Goal: Task Accomplishment & Management: Use online tool/utility

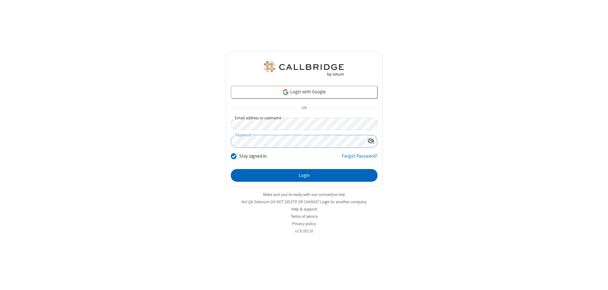
click at [304, 175] on button "Login" at bounding box center [304, 175] width 147 height 13
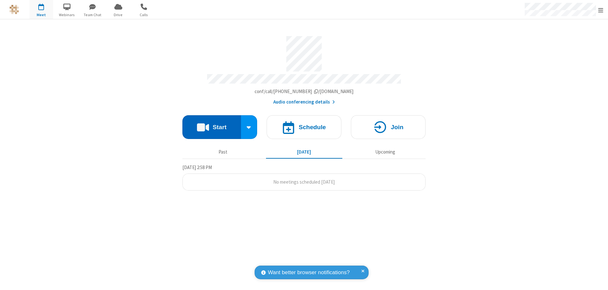
click at [211, 124] on button "Start" at bounding box center [211, 127] width 59 height 24
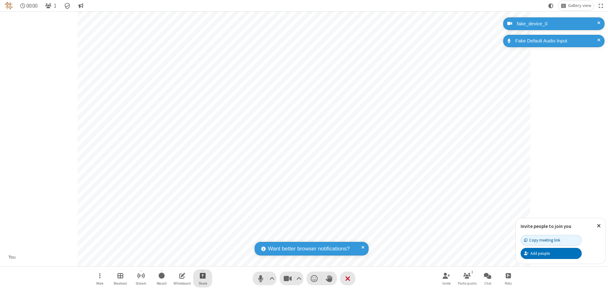
click at [203, 275] on span "Start sharing" at bounding box center [203, 276] width 6 height 8
click at [177, 249] on span "Present files & media" at bounding box center [176, 249] width 7 height 5
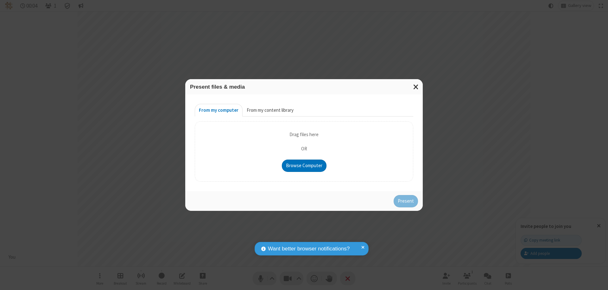
click at [269, 110] on button "From my content library" at bounding box center [269, 110] width 55 height 13
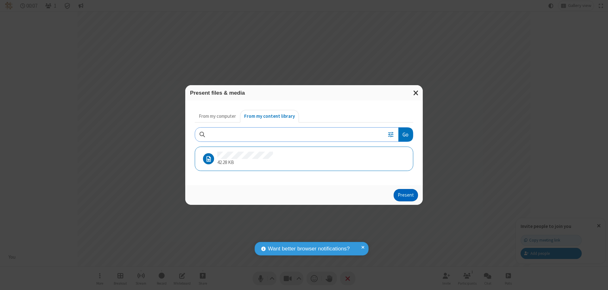
click at [406, 195] on button "Present" at bounding box center [405, 195] width 24 height 13
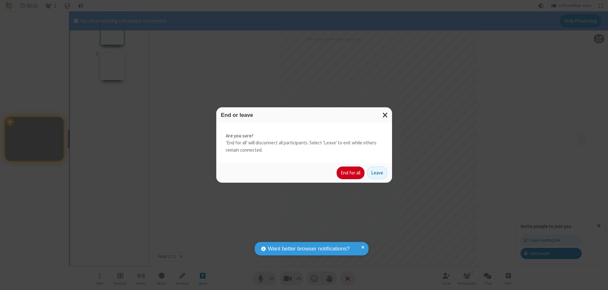
click at [351, 173] on button "End for all" at bounding box center [350, 173] width 28 height 13
